Goal: Information Seeking & Learning: Learn about a topic

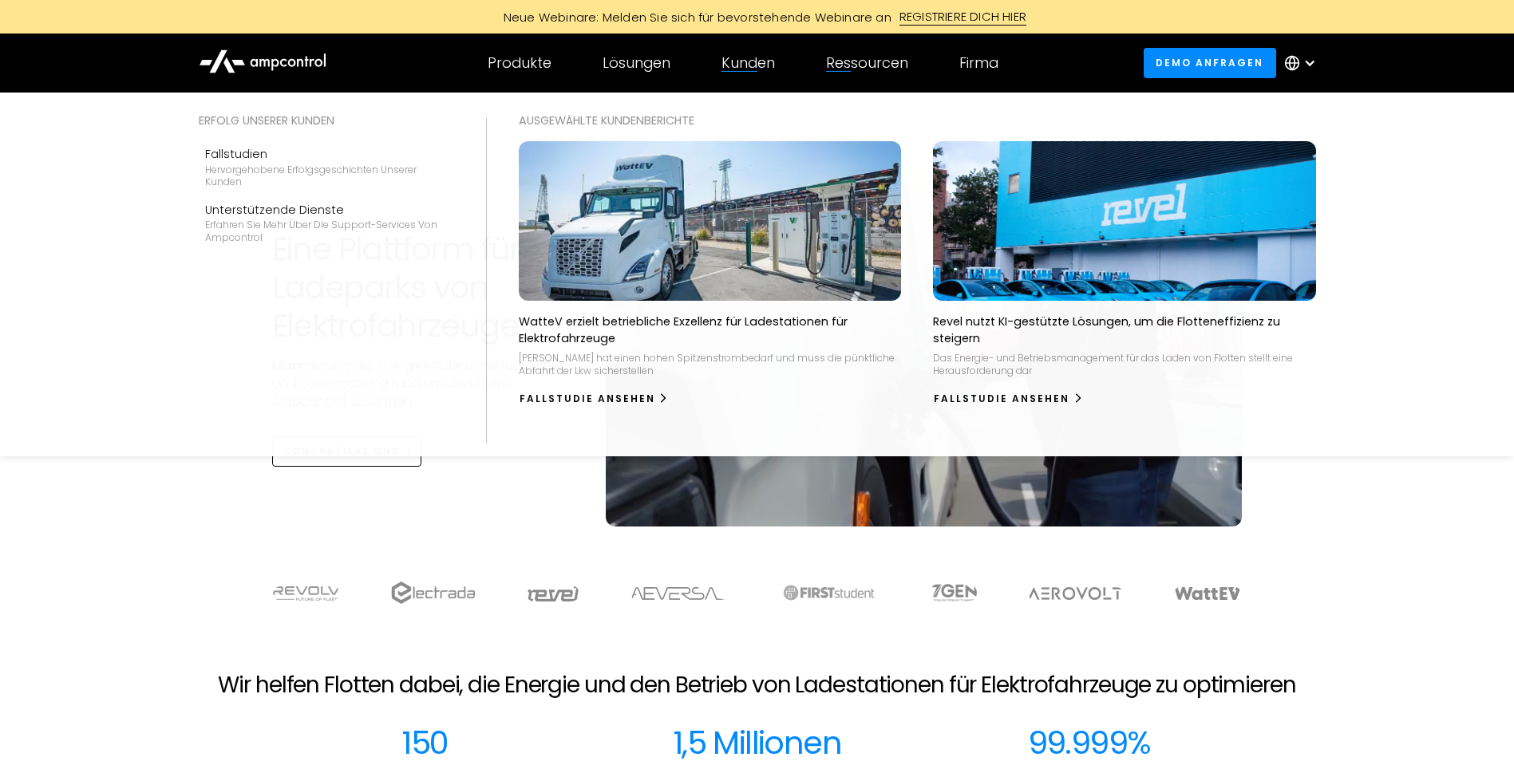
click at [756, 64] on div "Kunden" at bounding box center [747, 63] width 53 height 18
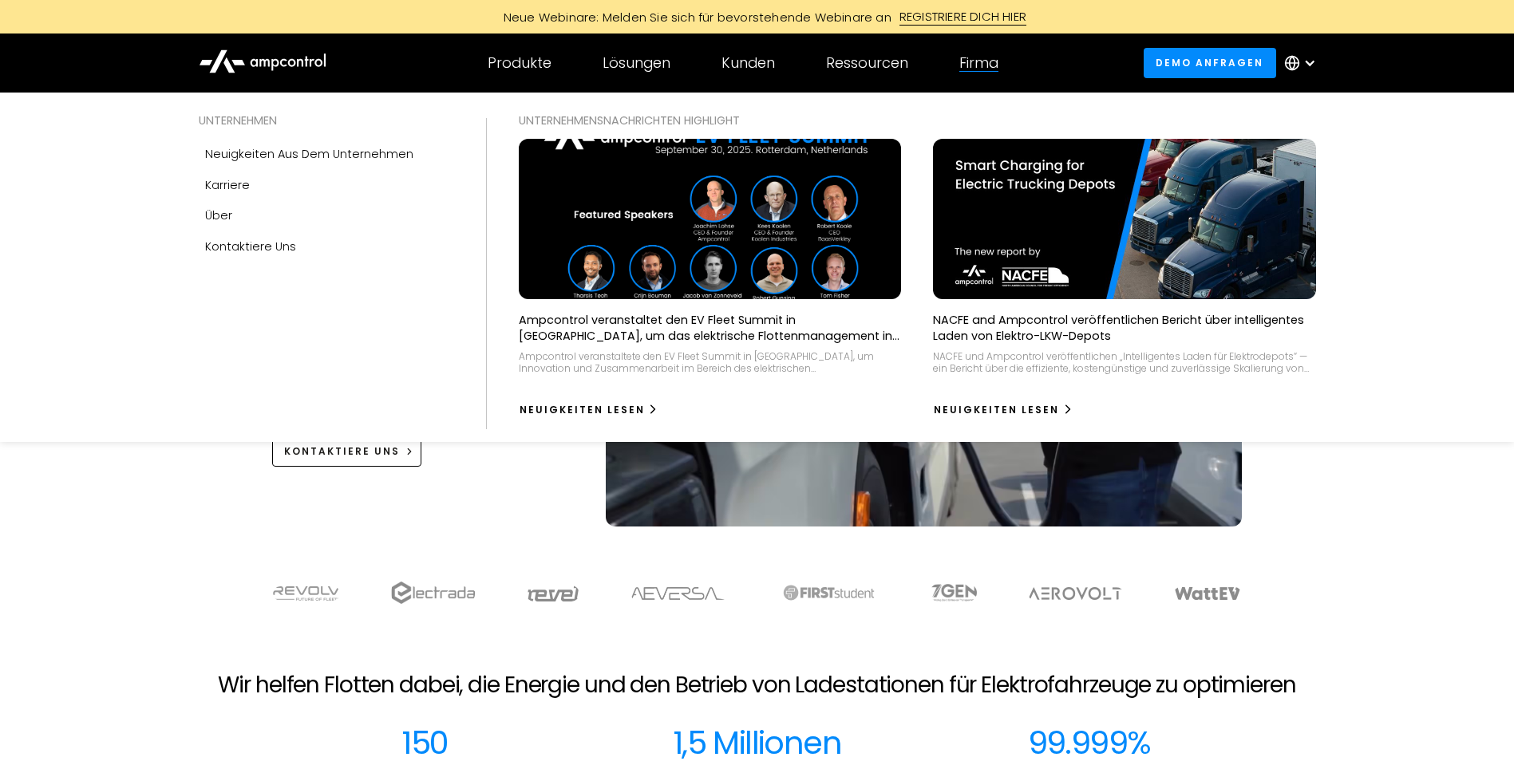
click at [981, 59] on div "Firma" at bounding box center [978, 63] width 39 height 18
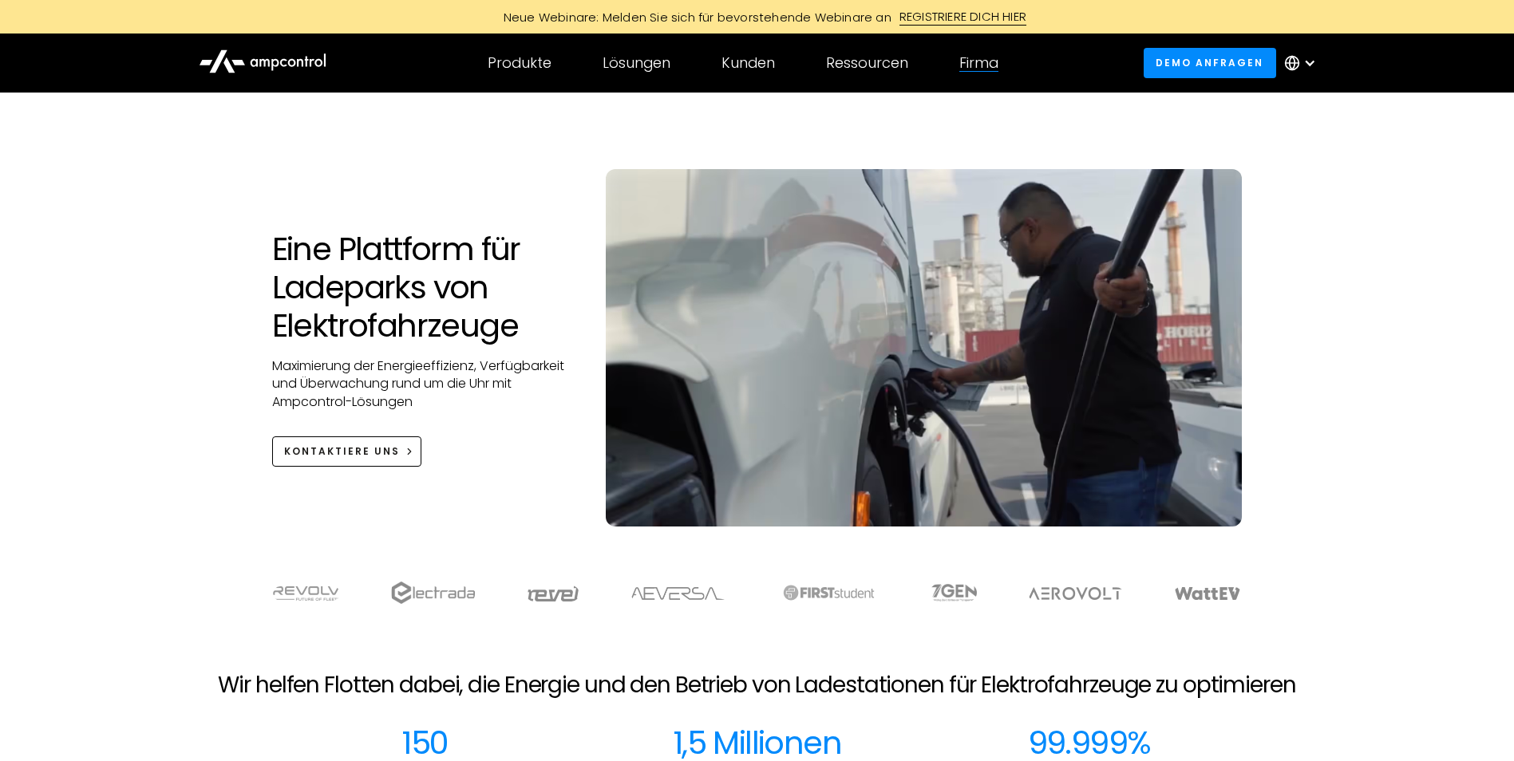
click at [978, 59] on div "Firma" at bounding box center [978, 63] width 39 height 18
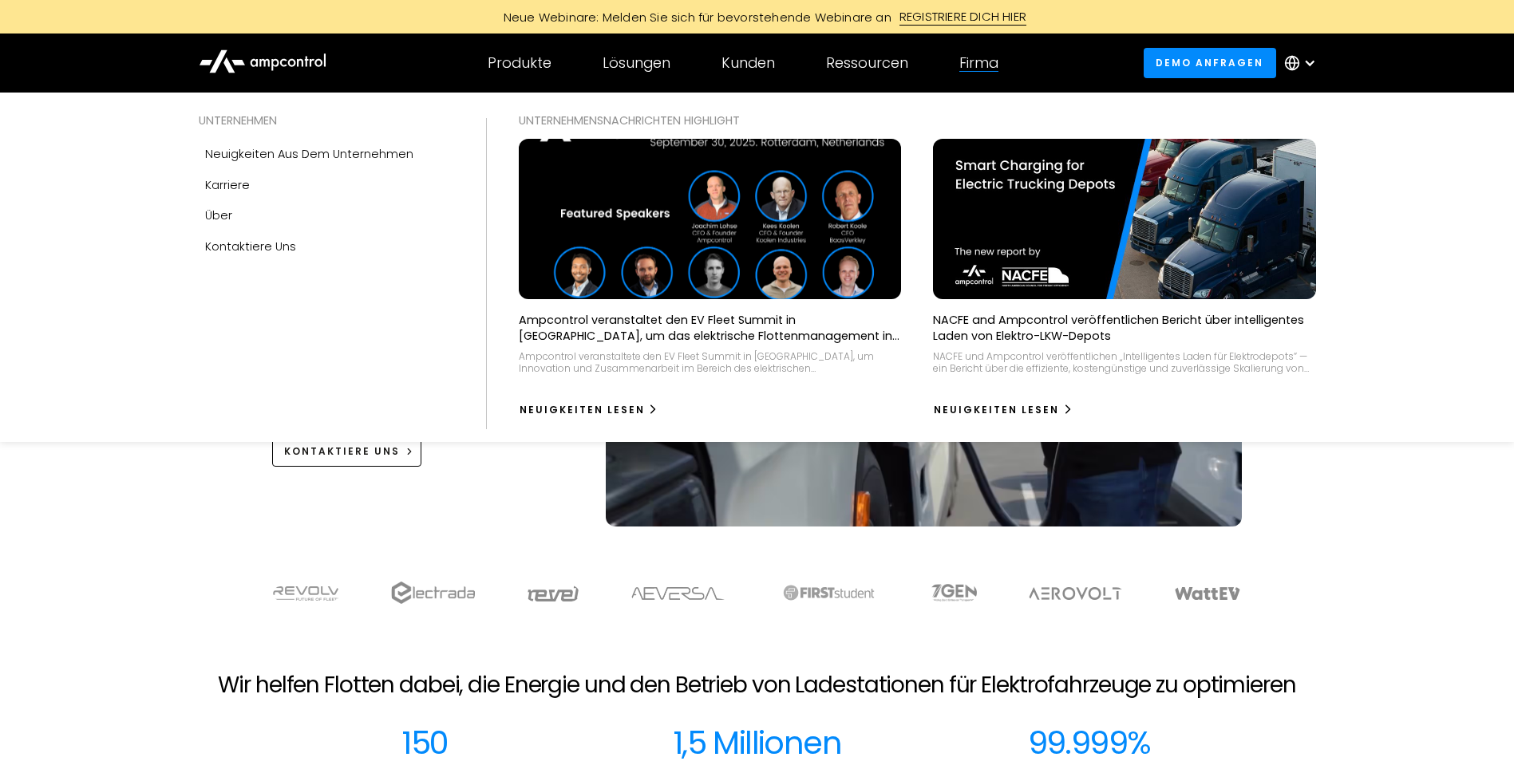
click at [601, 194] on img at bounding box center [709, 219] width 420 height 176
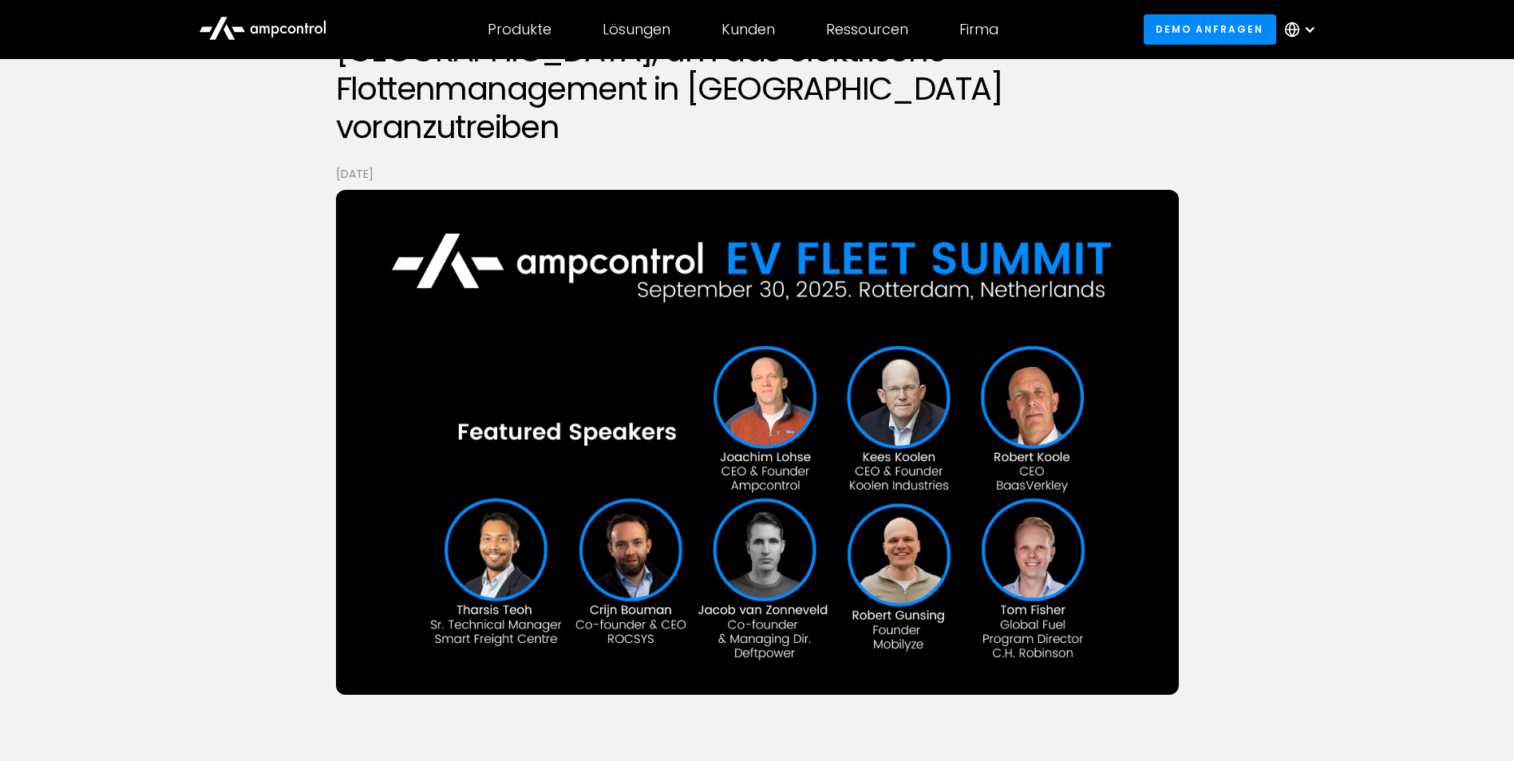
scroll to position [239, 0]
